Goal: Complete application form

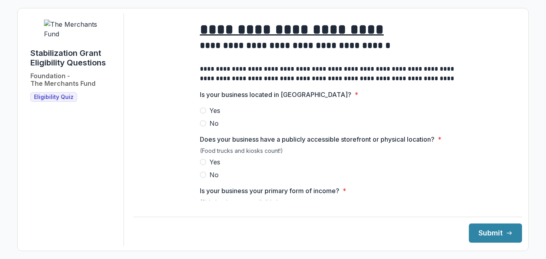
click at [204, 114] on span at bounding box center [203, 110] width 6 height 6
click at [202, 165] on span at bounding box center [203, 162] width 6 height 6
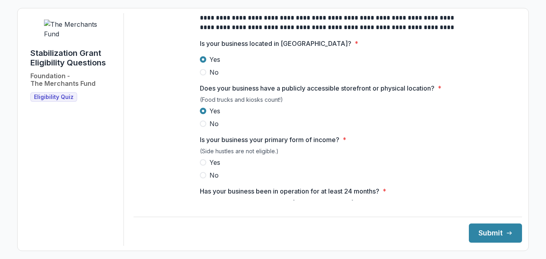
scroll to position [64, 0]
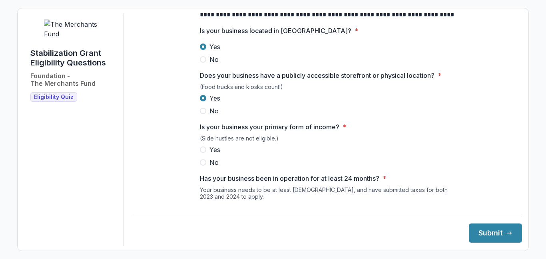
click at [202, 153] on span at bounding box center [203, 150] width 6 height 6
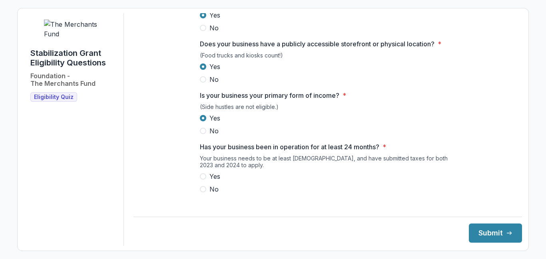
scroll to position [96, 0]
click at [201, 179] on span at bounding box center [203, 176] width 6 height 6
click at [309, 181] on label "Yes" at bounding box center [328, 176] width 256 height 10
click at [398, 181] on label "Yes" at bounding box center [328, 176] width 256 height 10
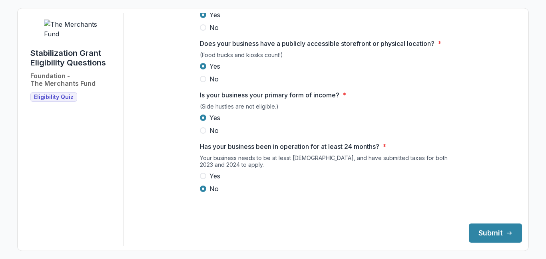
click at [201, 179] on span at bounding box center [203, 176] width 6 height 6
click at [487, 234] on button "Submit" at bounding box center [495, 233] width 53 height 19
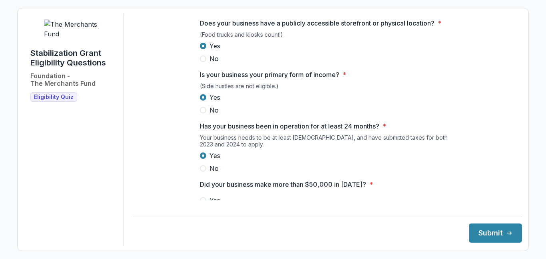
scroll to position [222, 0]
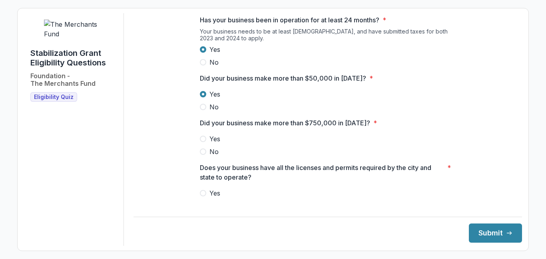
click at [203, 142] on span at bounding box center [203, 139] width 6 height 6
click at [202, 197] on span at bounding box center [203, 193] width 6 height 6
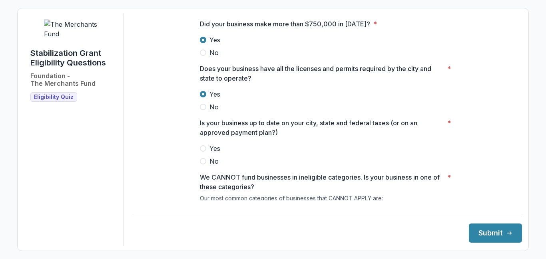
click at [385, 150] on label "Yes" at bounding box center [328, 149] width 256 height 10
click at [367, 162] on div "Yes No" at bounding box center [328, 155] width 256 height 22
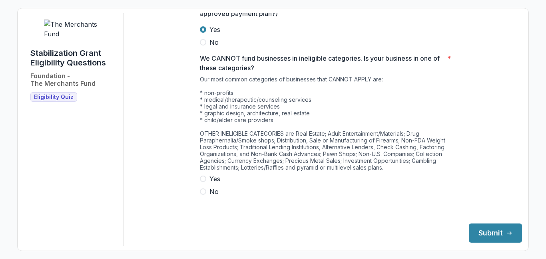
scroll to position [449, 0]
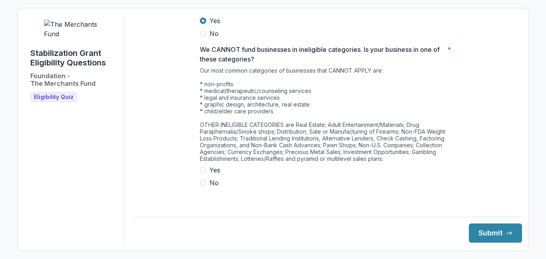
click at [202, 186] on span at bounding box center [203, 183] width 6 height 6
click at [486, 229] on button "Submit" at bounding box center [495, 233] width 53 height 19
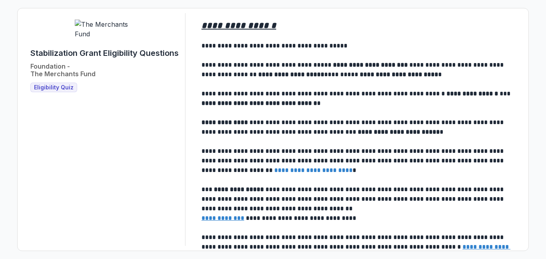
click at [48, 91] on span "Eligibility Quiz" at bounding box center [54, 87] width 40 height 7
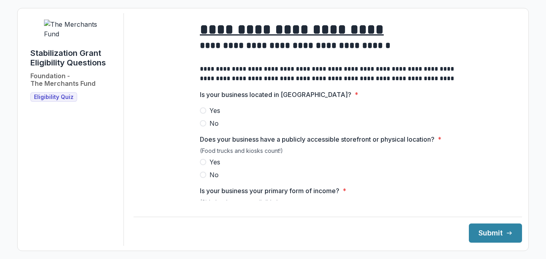
click at [203, 114] on span at bounding box center [203, 110] width 6 height 6
click at [200, 165] on span at bounding box center [203, 162] width 6 height 6
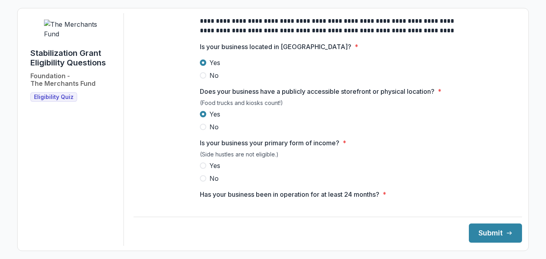
scroll to position [64, 0]
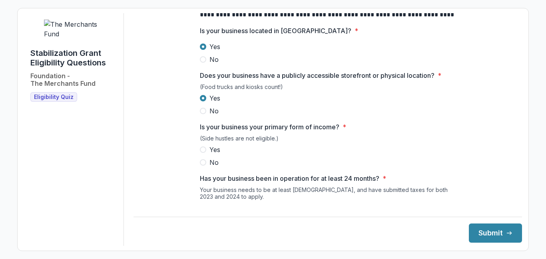
click at [202, 153] on span at bounding box center [203, 150] width 6 height 6
click at [442, 142] on div "(Side hustles are not eligible.)" at bounding box center [328, 140] width 256 height 10
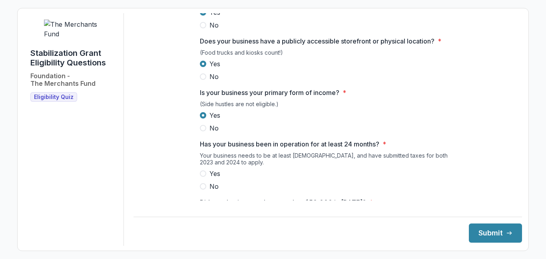
scroll to position [112, 0]
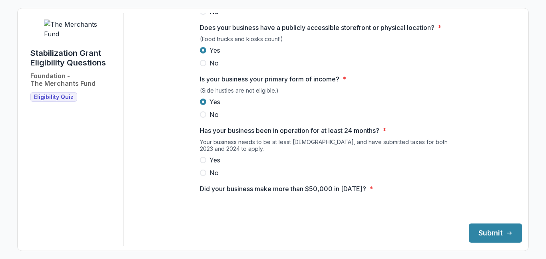
click at [202, 163] on span at bounding box center [203, 160] width 6 height 6
click at [355, 172] on div "Yes No" at bounding box center [328, 166] width 256 height 22
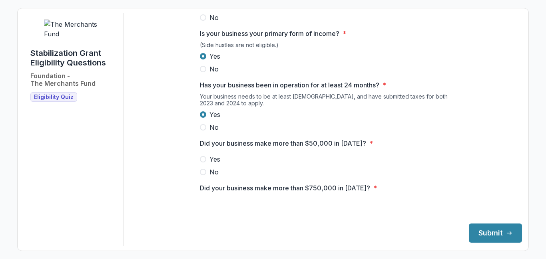
scroll to position [160, 0]
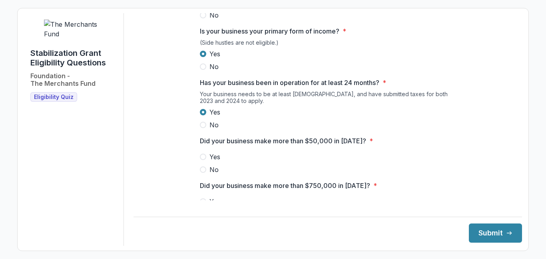
click at [203, 160] on span at bounding box center [203, 157] width 6 height 6
click at [304, 160] on label "Yes" at bounding box center [328, 157] width 256 height 10
click at [337, 152] on div at bounding box center [328, 150] width 256 height 3
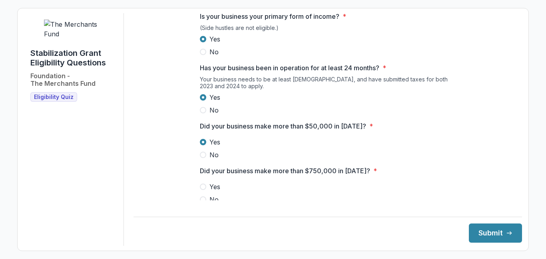
scroll to position [176, 0]
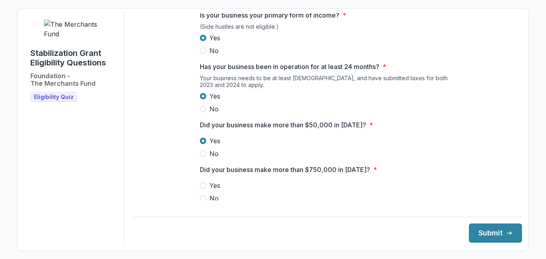
click at [201, 202] on span at bounding box center [203, 198] width 6 height 6
click at [435, 146] on label "Yes" at bounding box center [328, 141] width 256 height 10
click at [272, 159] on label "No" at bounding box center [328, 154] width 256 height 10
click at [204, 144] on span at bounding box center [203, 141] width 6 height 6
click at [474, 129] on div "**********" at bounding box center [327, 155] width 388 height 637
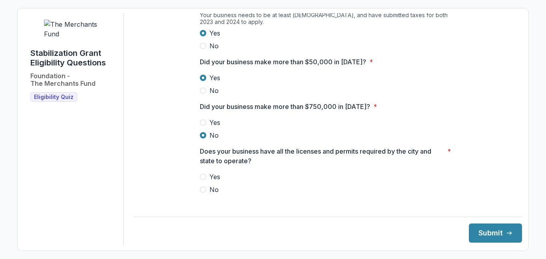
scroll to position [240, 0]
click at [203, 179] on span at bounding box center [203, 176] width 6 height 6
click at [461, 163] on div "**********" at bounding box center [327, 92] width 388 height 637
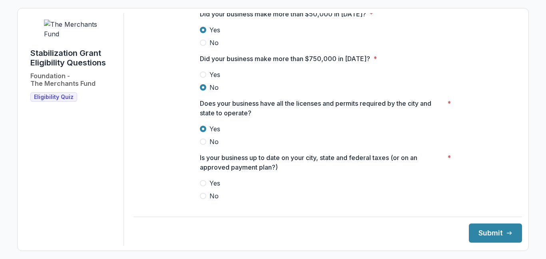
scroll to position [288, 0]
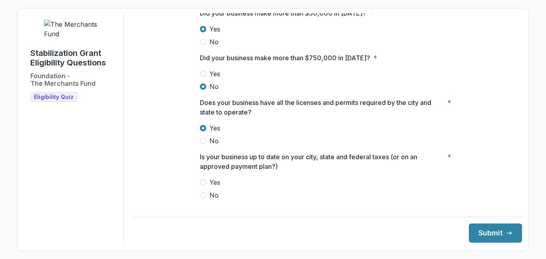
click at [201, 186] on span at bounding box center [203, 182] width 6 height 6
click at [462, 165] on div "**********" at bounding box center [327, 44] width 388 height 637
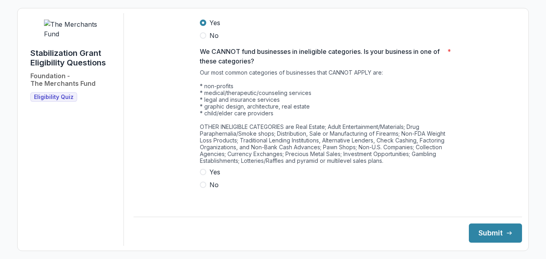
scroll to position [449, 0]
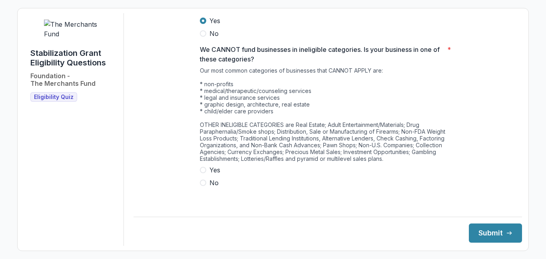
click at [201, 186] on span at bounding box center [203, 183] width 6 height 6
click at [483, 235] on button "Submit" at bounding box center [495, 233] width 53 height 19
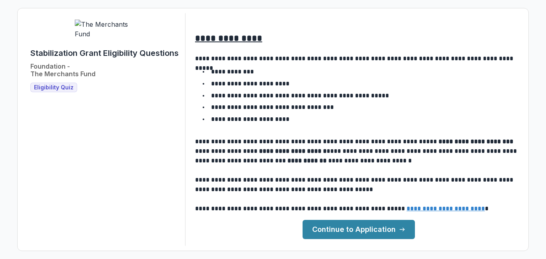
click at [377, 230] on link "Continue to Application" at bounding box center [358, 229] width 112 height 19
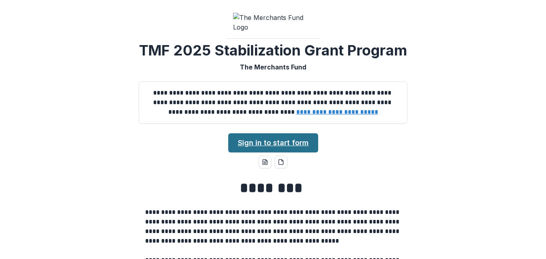
click at [292, 153] on link "Sign in to start form" at bounding box center [273, 142] width 90 height 19
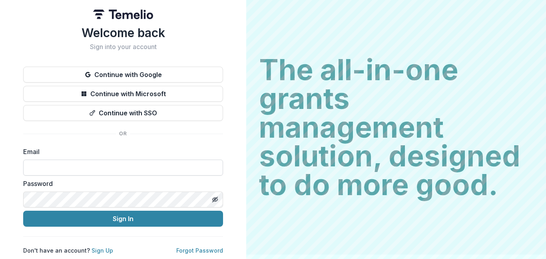
click at [60, 170] on input at bounding box center [123, 168] width 200 height 16
type input "**********"
click at [213, 199] on icon "Toggle password visibility" at bounding box center [215, 200] width 6 height 6
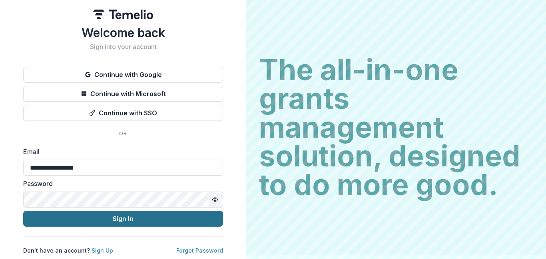
click at [114, 222] on button "Sign In" at bounding box center [123, 219] width 200 height 16
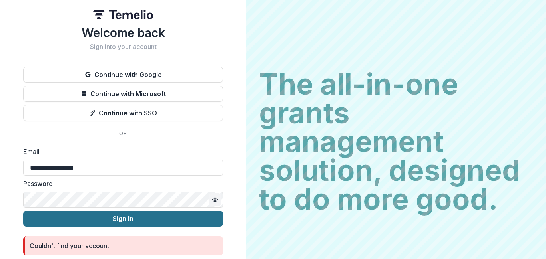
click at [111, 217] on button "Sign In" at bounding box center [123, 219] width 200 height 16
click at [114, 222] on button "Sign In" at bounding box center [123, 219] width 200 height 16
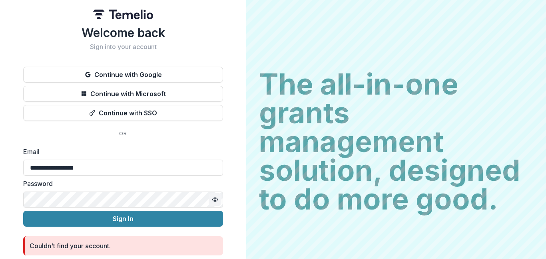
click at [23, 211] on button "Sign In" at bounding box center [123, 219] width 200 height 16
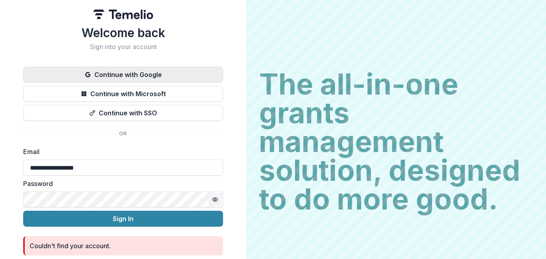
click at [117, 75] on button "Continue with Google" at bounding box center [123, 75] width 200 height 16
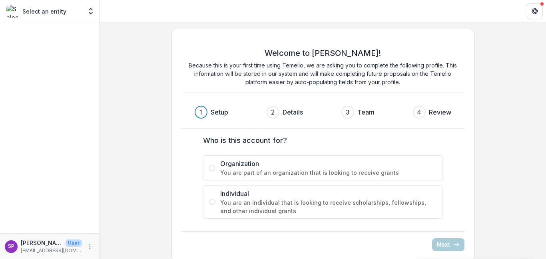
click at [211, 169] on span at bounding box center [212, 168] width 6 height 6
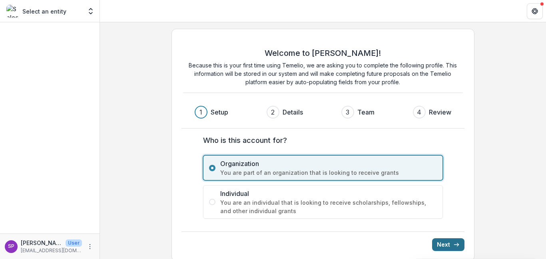
click at [445, 246] on button "Next" at bounding box center [448, 244] width 32 height 13
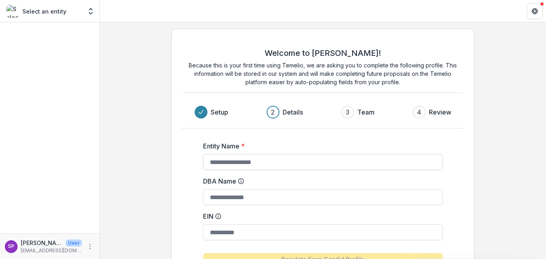
click at [235, 168] on input "Entity Name *" at bounding box center [323, 162] width 240 height 16
type input "**********"
click at [215, 201] on input "DBA Name" at bounding box center [323, 197] width 240 height 16
click at [218, 231] on input "EIN" at bounding box center [323, 232] width 240 height 16
type input "*********"
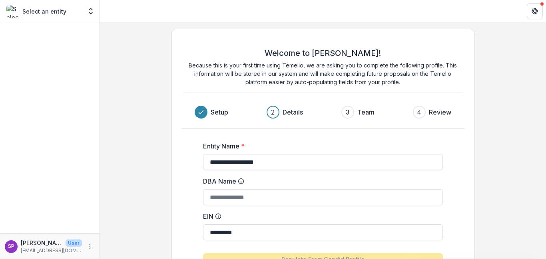
click at [510, 187] on div "**********" at bounding box center [323, 176] width 446 height 308
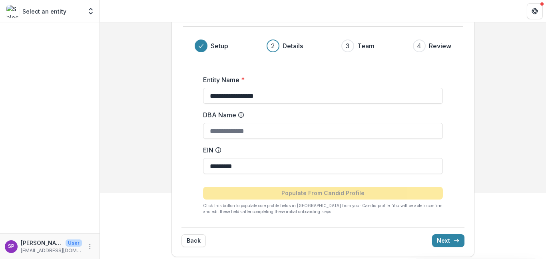
scroll to position [71, 0]
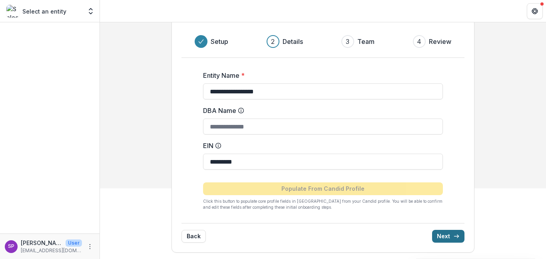
click at [457, 237] on icon "submit" at bounding box center [456, 236] width 6 height 6
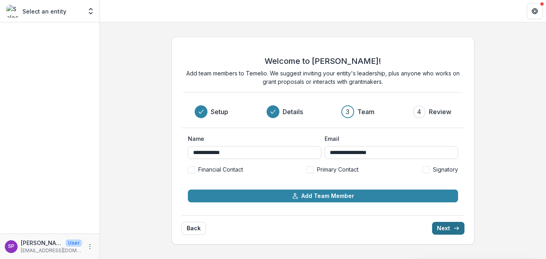
scroll to position [0, 0]
click at [445, 228] on button "Next" at bounding box center [448, 228] width 32 height 13
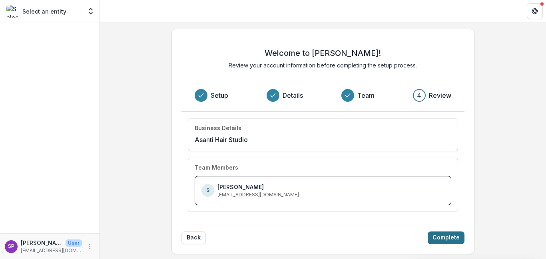
click at [445, 241] on button "Complete" at bounding box center [445, 238] width 37 height 13
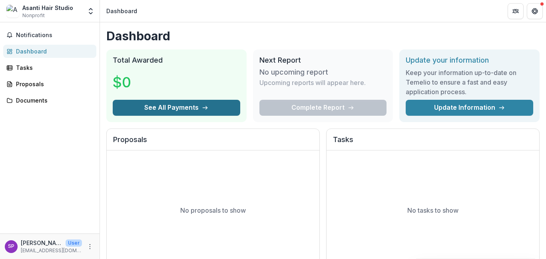
click at [205, 107] on icon "button" at bounding box center [205, 108] width 6 height 6
